Goal: Task Accomplishment & Management: Manage account settings

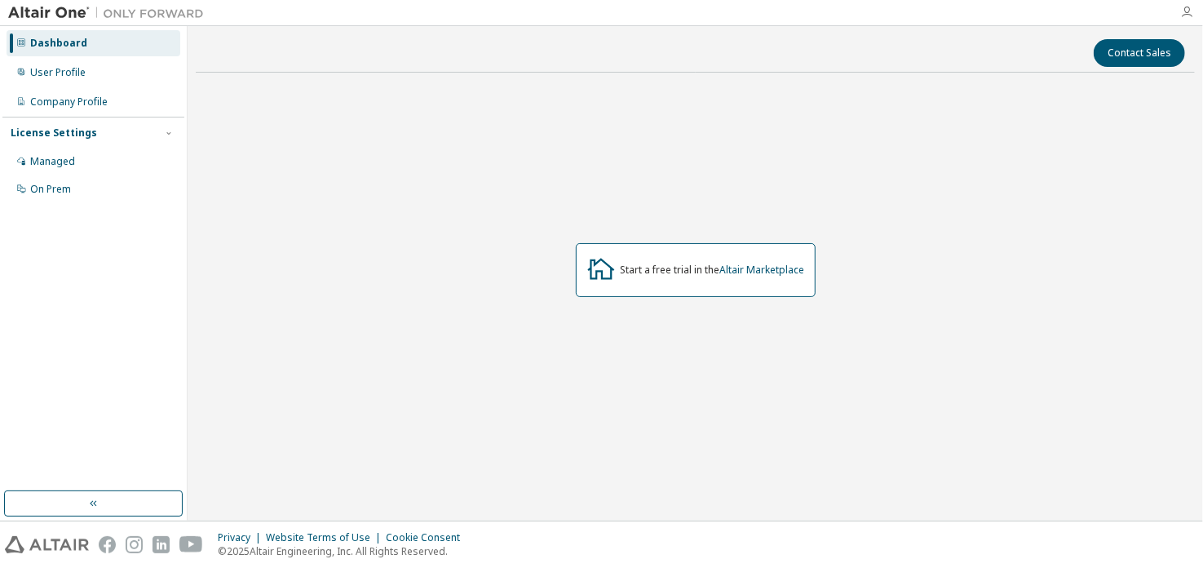
click at [1184, 12] on icon "button" at bounding box center [1186, 12] width 13 height 13
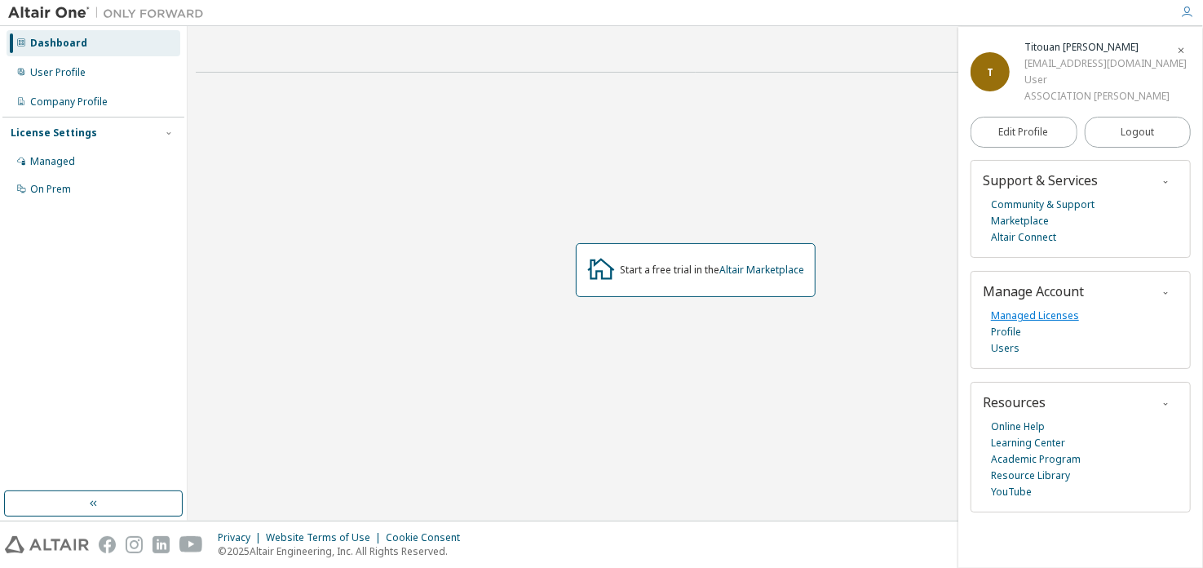
click at [1046, 312] on link "Managed Licenses" at bounding box center [1035, 316] width 88 height 16
click at [1038, 314] on link "Managed Licenses" at bounding box center [1035, 316] width 88 height 16
click at [1025, 315] on link "Managed Licenses" at bounding box center [1035, 316] width 88 height 16
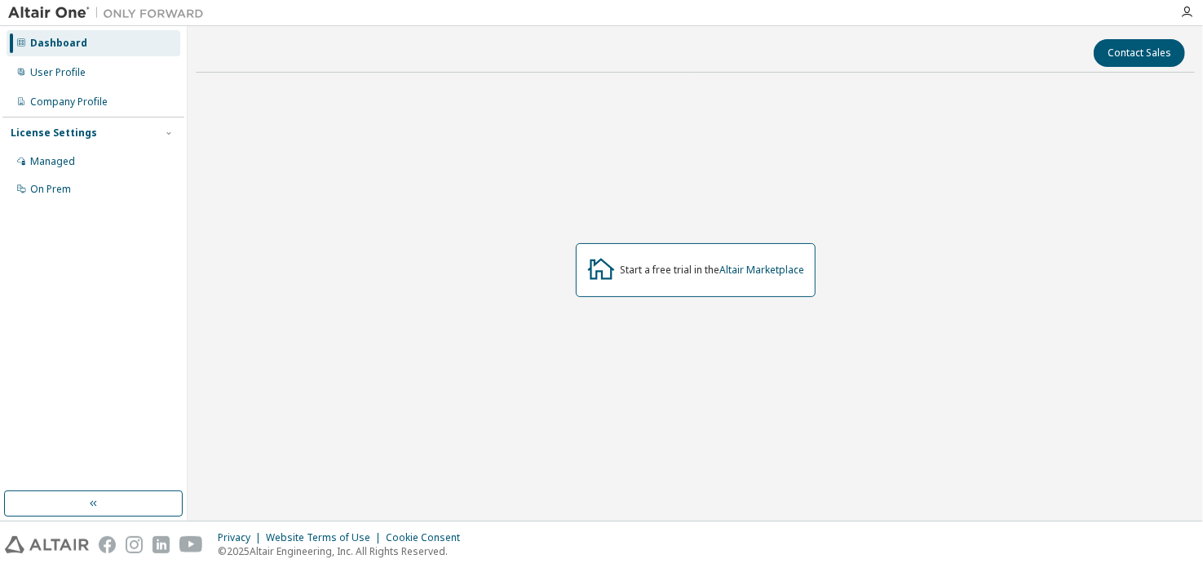
click at [54, 40] on div "Dashboard" at bounding box center [58, 43] width 57 height 13
click at [51, 60] on div "User Profile" at bounding box center [94, 73] width 174 height 26
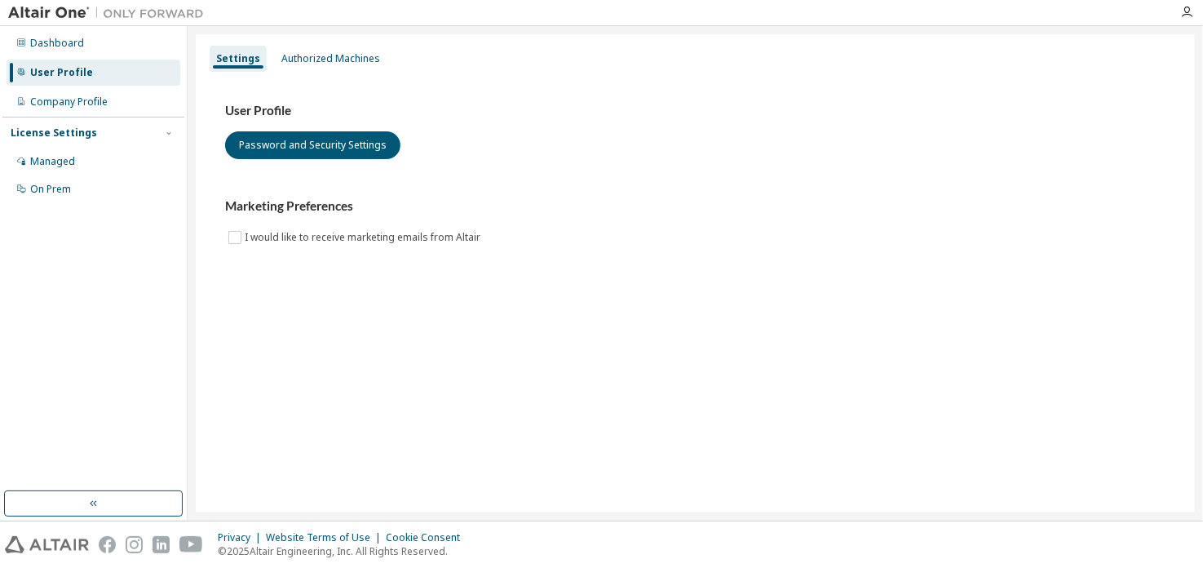
click at [334, 161] on div "User Profile Password and Security Settings Marketing Preferences I would like …" at bounding box center [695, 175] width 941 height 144
click at [291, 263] on div "User Profile Password and Security Settings Marketing Preferences I would like …" at bounding box center [696, 184] width 980 height 223
drag, startPoint x: 291, startPoint y: 263, endPoint x: 701, endPoint y: 312, distance: 412.3
click at [699, 312] on div "Settings Authorized Machines User Profile Password and Security Settings Market…" at bounding box center [695, 273] width 999 height 478
